Goal: Task Accomplishment & Management: Use online tool/utility

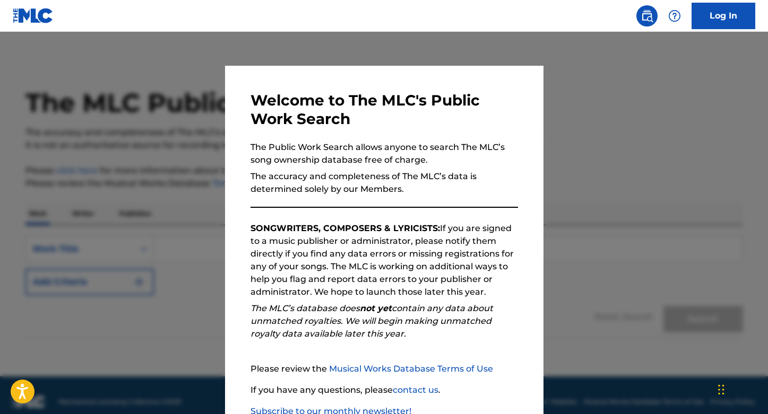
scroll to position [71, 0]
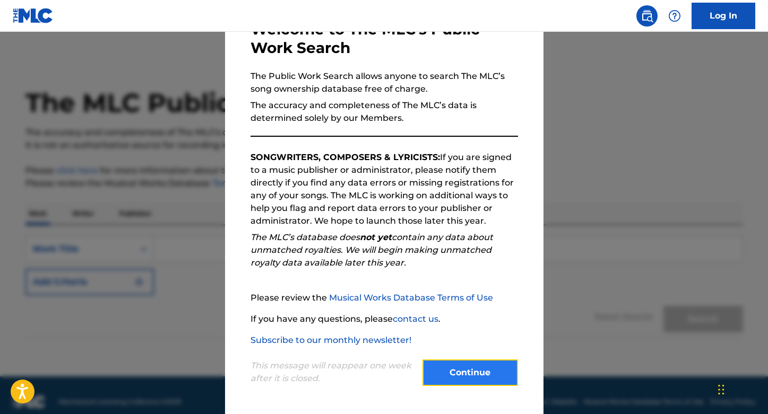
click at [463, 375] on button "Continue" at bounding box center [469, 373] width 95 height 27
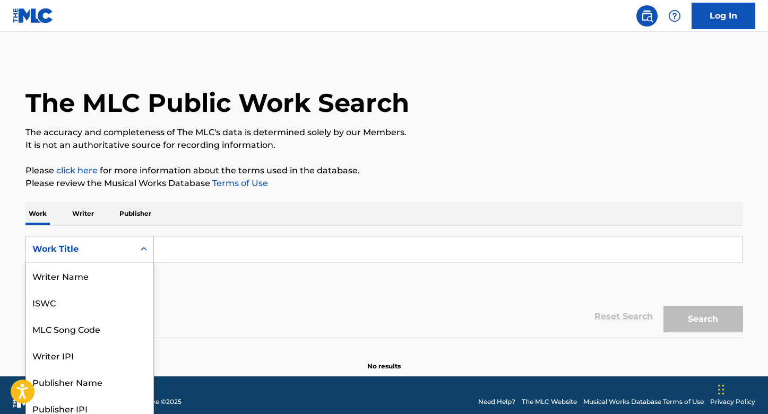
scroll to position [7, 0]
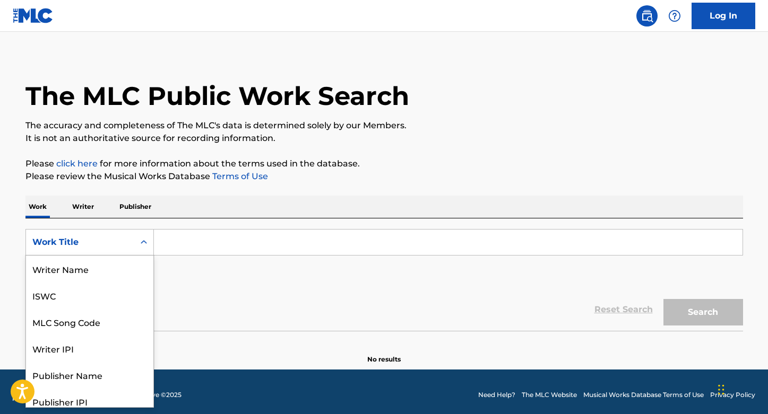
click at [76, 248] on div "Work Title" at bounding box center [79, 242] width 95 height 13
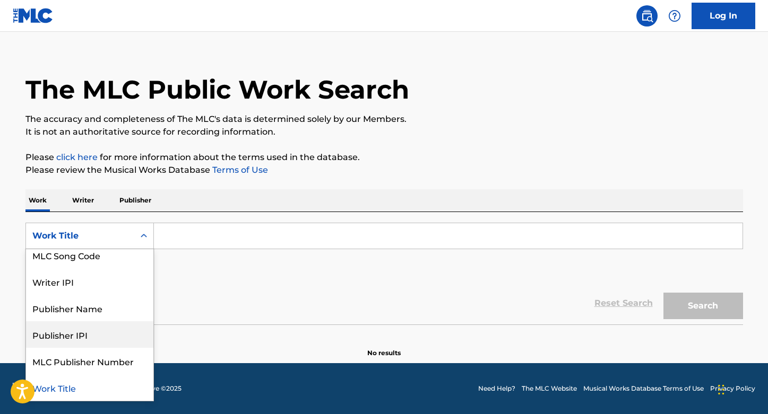
scroll to position [0, 0]
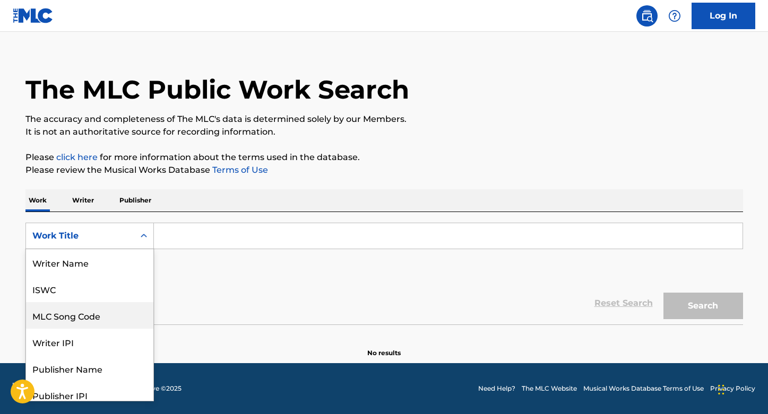
click at [227, 271] on div "SearchWithCriteriaf0da4aa7-f2d8-42e6-98c6-4094f075a1d3 MLC Song Code, 3 of 8. 8…" at bounding box center [383, 252] width 717 height 59
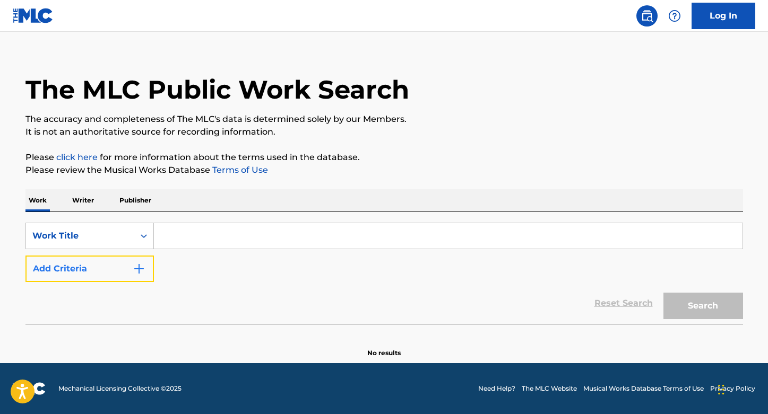
click at [84, 263] on button "Add Criteria" at bounding box center [89, 269] width 128 height 27
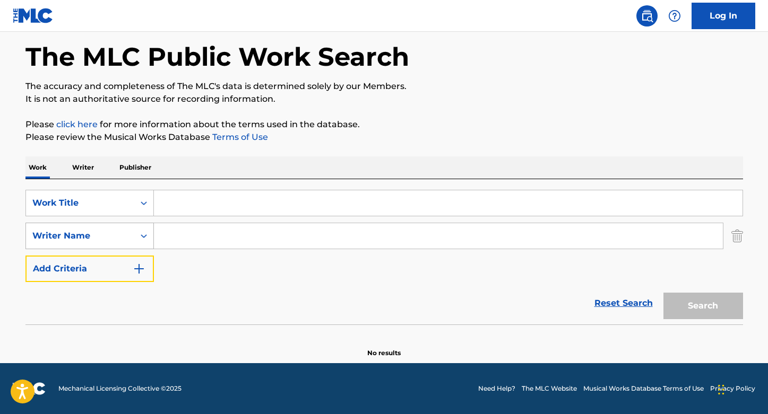
scroll to position [46, 0]
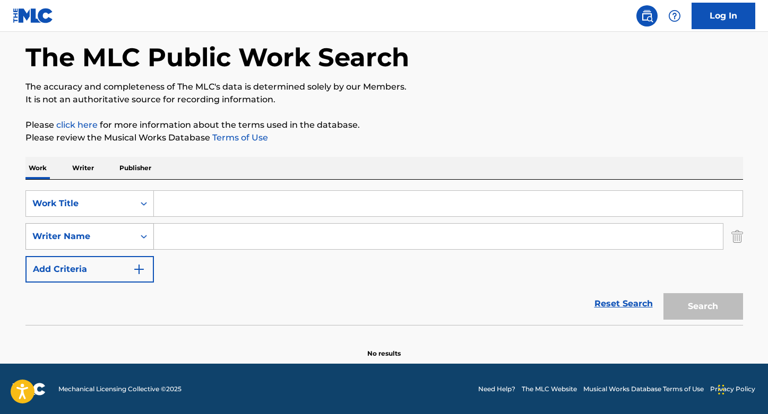
click at [94, 242] on div "Writer Name" at bounding box center [80, 237] width 108 height 20
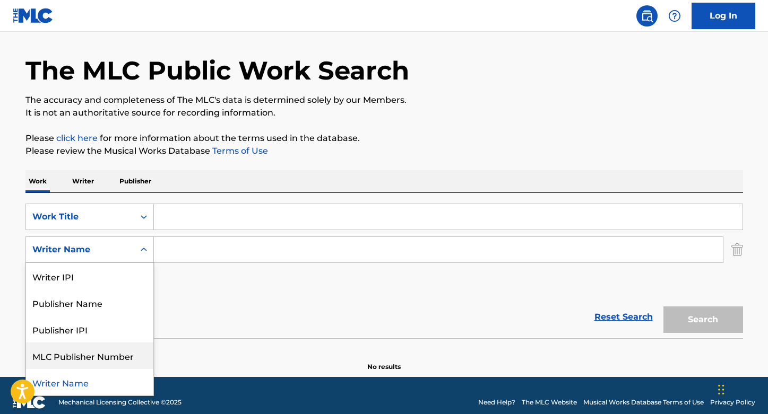
scroll to position [31, 0]
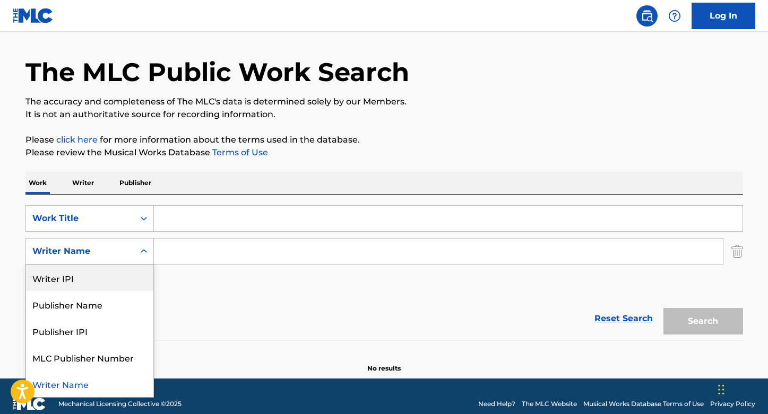
click at [223, 283] on div "SearchWithCriteriaf0da4aa7-f2d8-42e6-98c6-4094f075a1d3 Work Title SearchWithCri…" at bounding box center [383, 251] width 717 height 92
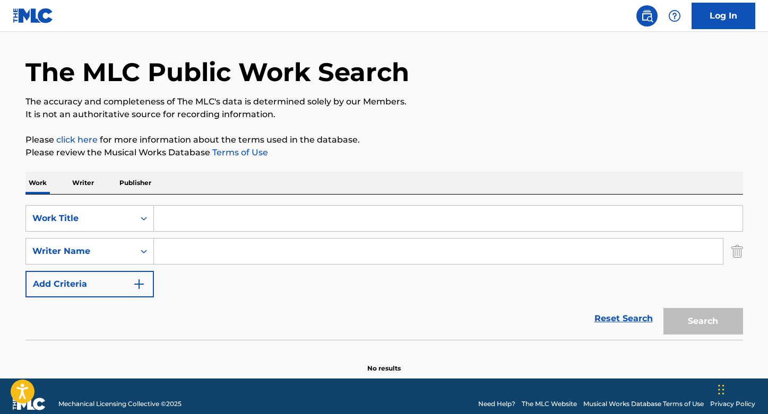
click at [195, 253] on input "Search Form" at bounding box center [438, 251] width 569 height 25
type input "[PERSON_NAME]"
click at [189, 213] on input "Search Form" at bounding box center [448, 218] width 588 height 25
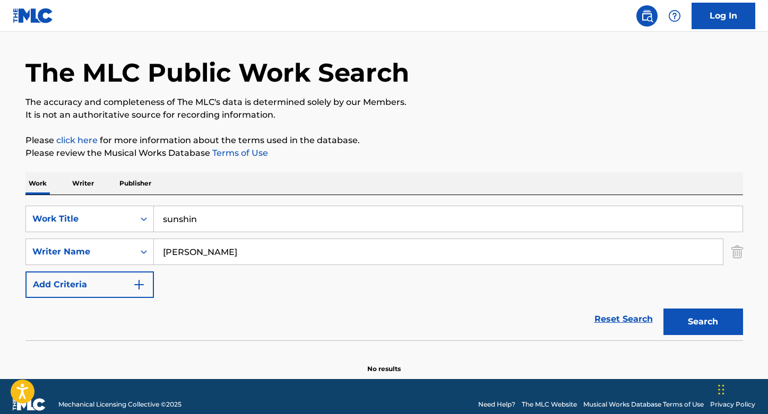
type input "sunshine kid"
click at [689, 319] on button "Search" at bounding box center [703, 322] width 80 height 27
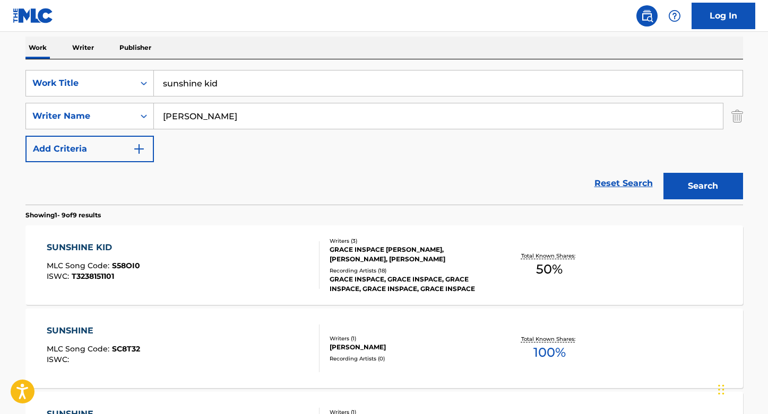
scroll to position [177, 0]
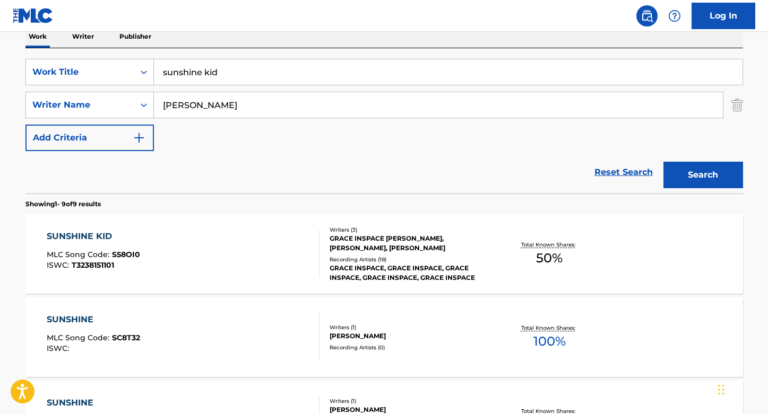
click at [82, 237] on div "SUNSHINE KID" at bounding box center [93, 236] width 93 height 13
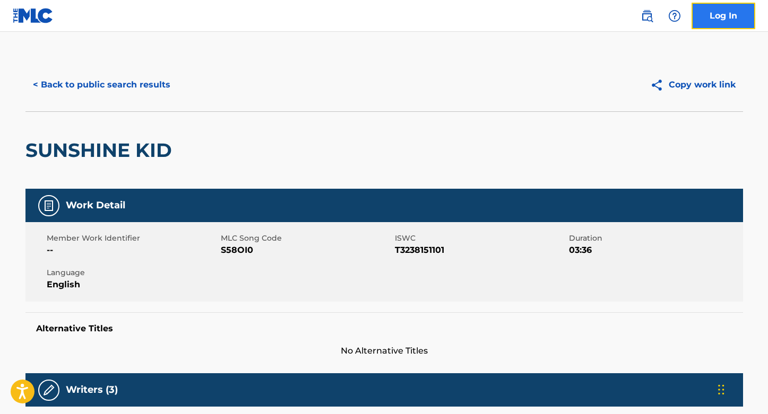
click at [723, 7] on link "Log In" at bounding box center [723, 16] width 64 height 27
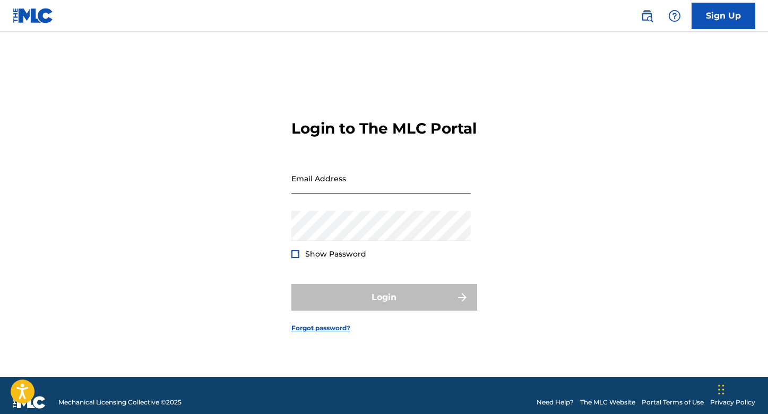
click at [344, 184] on input "Email Address" at bounding box center [380, 178] width 179 height 30
type input "[PERSON_NAME][EMAIL_ADDRESS][PERSON_NAME][DOMAIN_NAME]"
click at [294, 258] on div at bounding box center [295, 254] width 8 height 8
click at [235, 246] on div "Login to The MLC Portal Email Address [PERSON_NAME][EMAIL_ADDRESS][PERSON_NAME]…" at bounding box center [384, 217] width 743 height 319
click at [392, 303] on div "Login" at bounding box center [384, 297] width 186 height 27
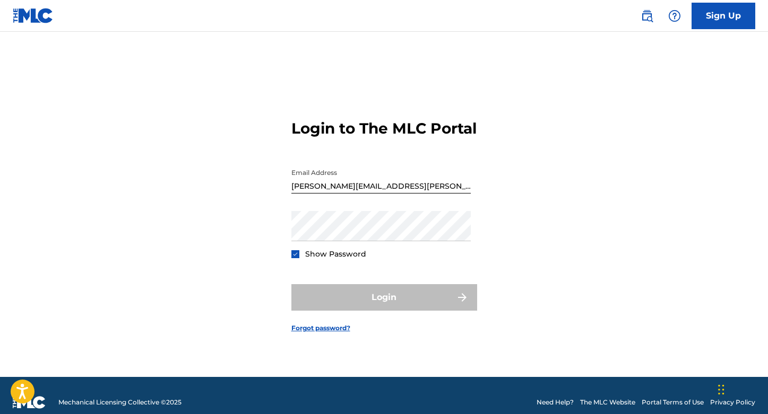
click at [391, 303] on div "Login" at bounding box center [384, 297] width 186 height 27
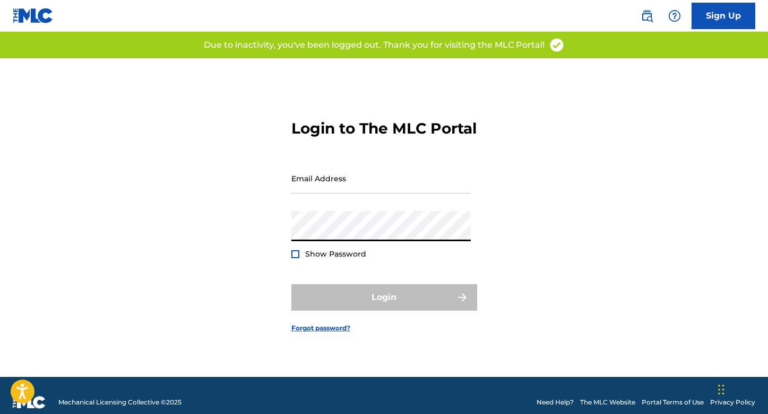
type input "[PERSON_NAME][EMAIL_ADDRESS][PERSON_NAME][DOMAIN_NAME]"
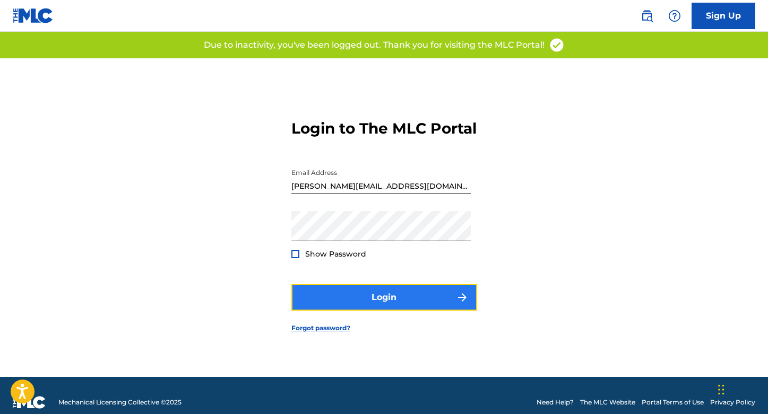
click at [381, 302] on button "Login" at bounding box center [384, 297] width 186 height 27
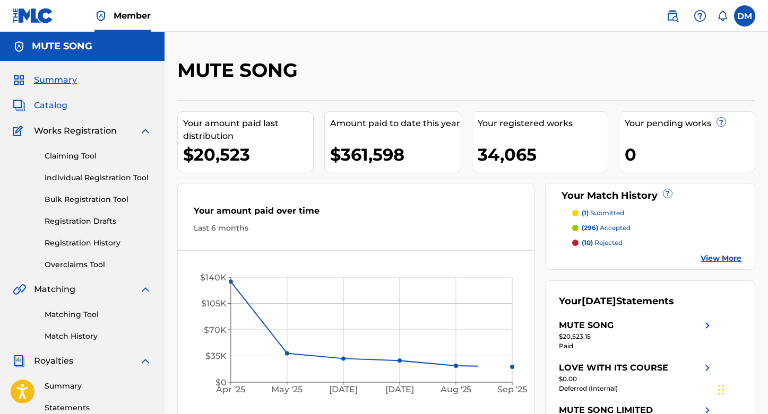
click at [55, 106] on span "Catalog" at bounding box center [50, 105] width 33 height 13
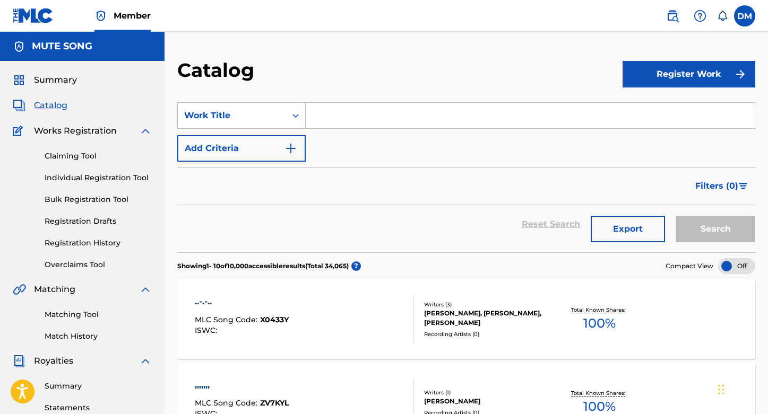
click at [324, 118] on input "Search Form" at bounding box center [530, 115] width 449 height 25
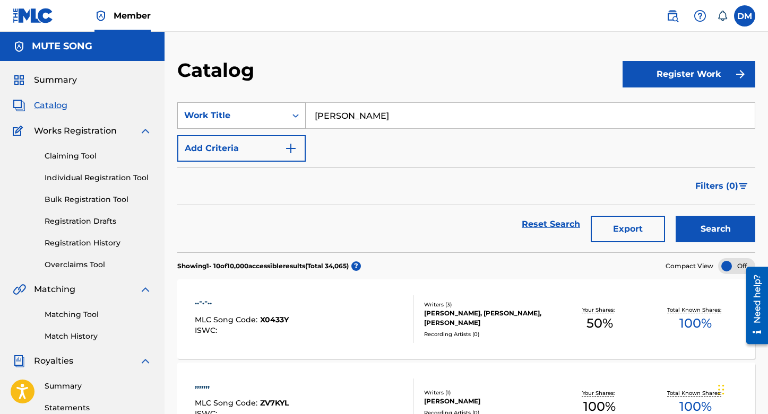
type input "[PERSON_NAME]"
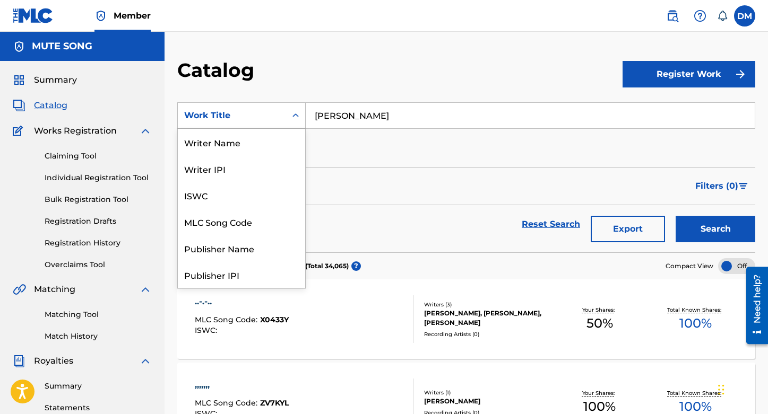
click at [220, 117] on div "Work Title" at bounding box center [231, 115] width 95 height 13
click at [224, 142] on div "Writer Name" at bounding box center [241, 142] width 127 height 27
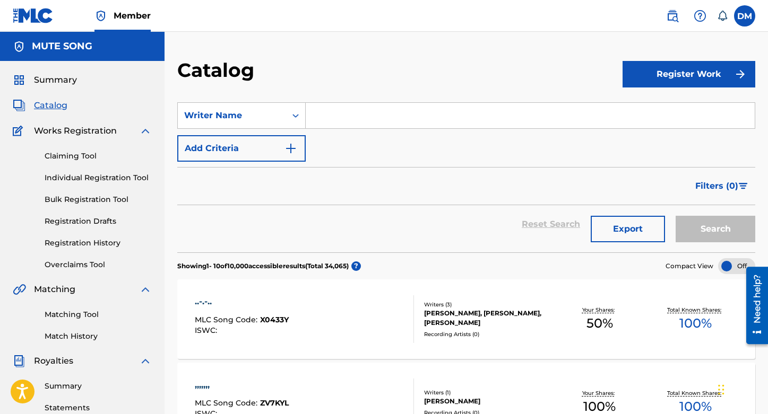
click at [351, 115] on input "Search Form" at bounding box center [530, 115] width 449 height 25
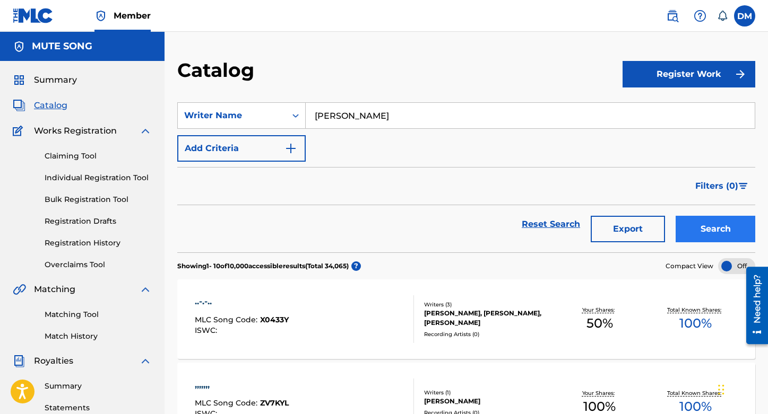
type input "[PERSON_NAME]"
click at [714, 221] on button "Search" at bounding box center [715, 229] width 80 height 27
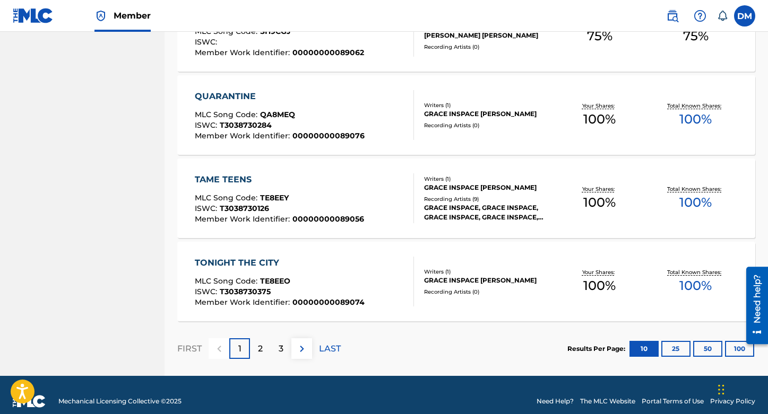
scroll to position [793, 0]
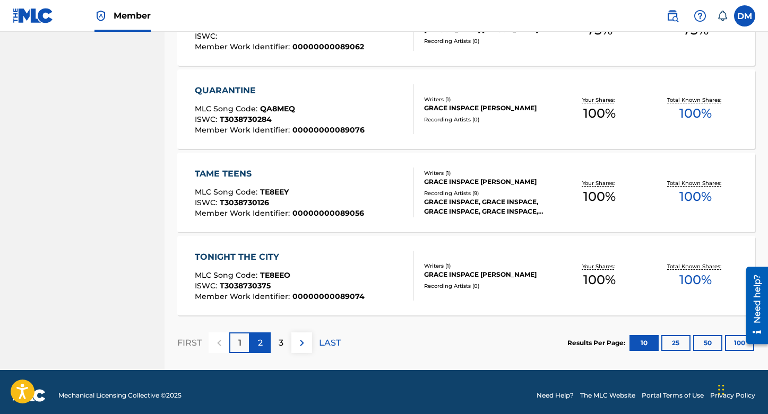
click at [263, 345] on div "2" at bounding box center [260, 343] width 21 height 21
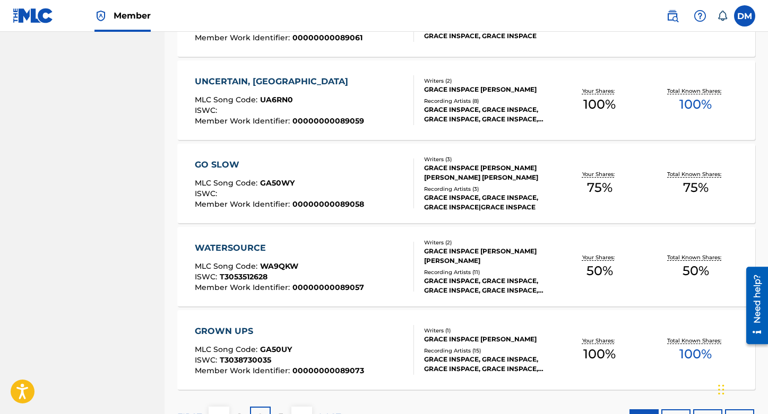
scroll to position [800, 0]
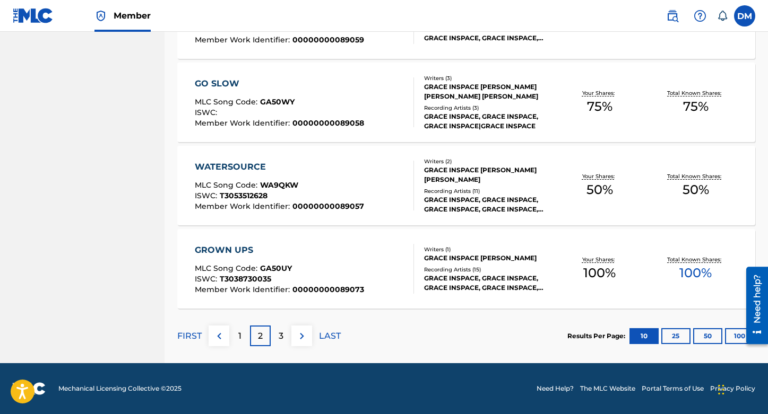
click at [285, 334] on div "3" at bounding box center [281, 336] width 21 height 21
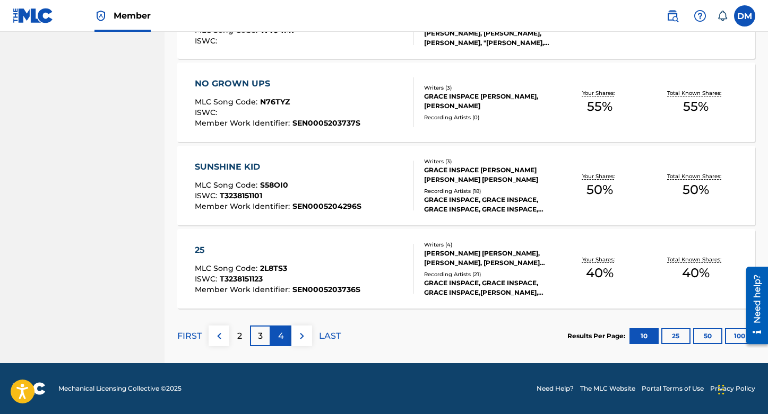
click at [284, 335] on div "4" at bounding box center [281, 336] width 21 height 21
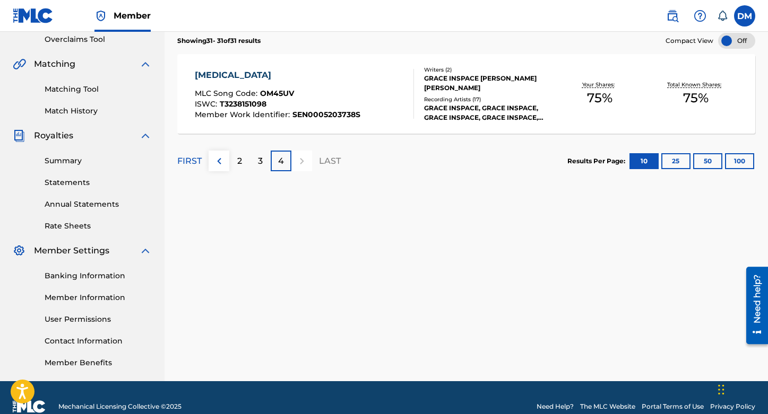
scroll to position [243, 0]
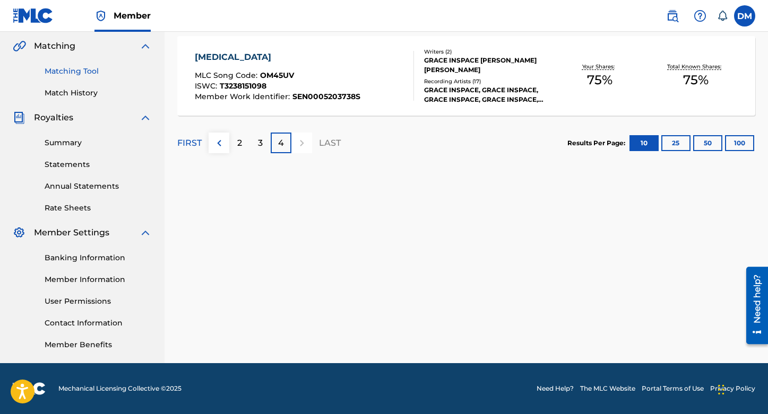
click at [82, 73] on link "Matching Tool" at bounding box center [98, 71] width 107 height 11
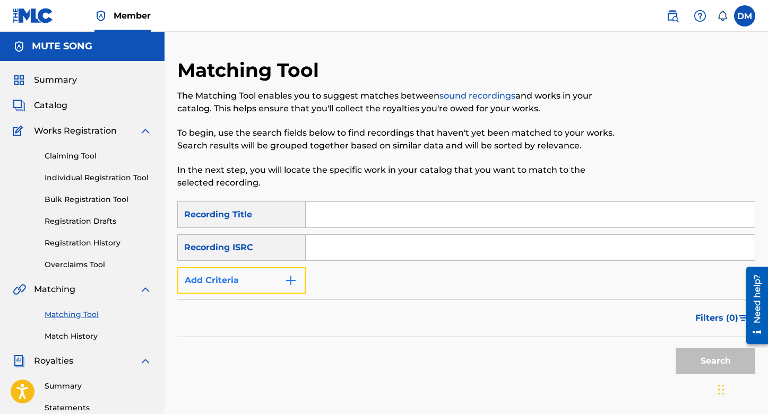
click at [236, 282] on button "Add Criteria" at bounding box center [241, 280] width 128 height 27
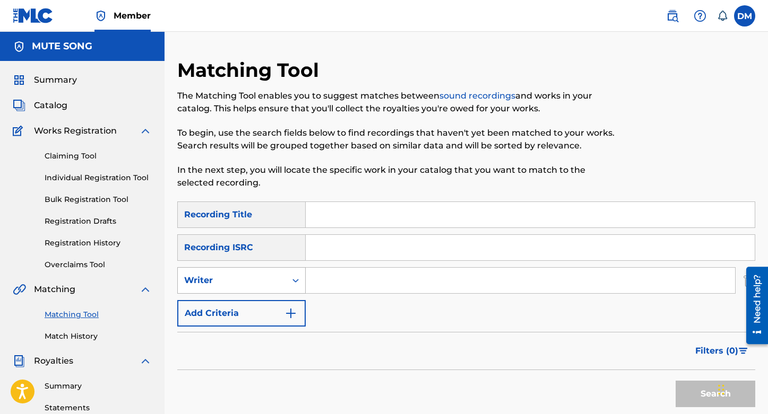
click at [243, 280] on div "Writer" at bounding box center [231, 280] width 95 height 13
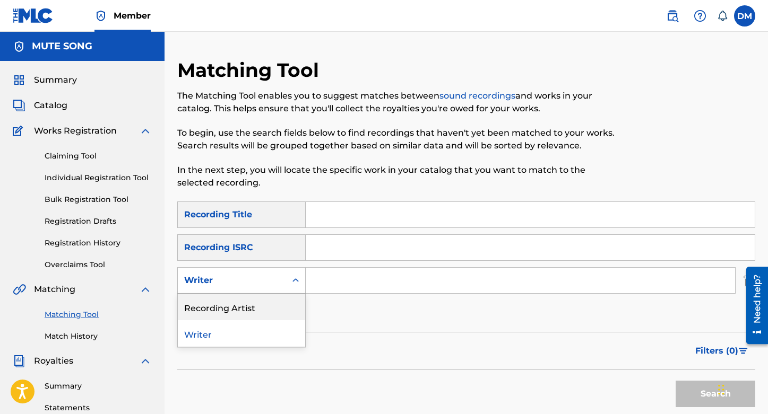
click at [238, 307] on div "Recording Artist" at bounding box center [241, 307] width 127 height 27
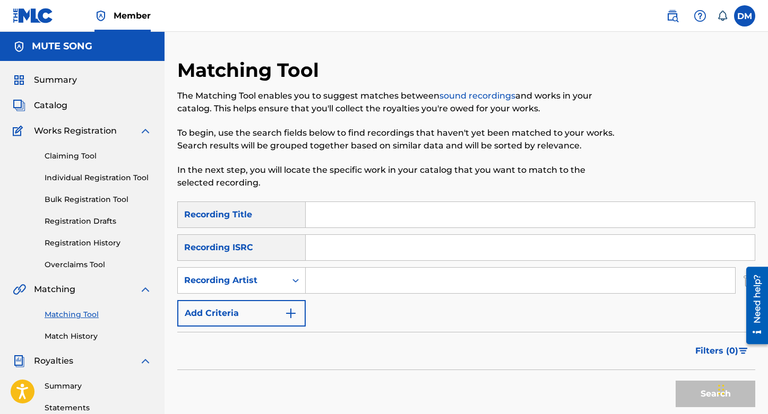
click at [347, 279] on input "Search Form" at bounding box center [520, 280] width 429 height 25
type input "grace inspace"
click at [705, 392] on button "Search" at bounding box center [715, 394] width 80 height 27
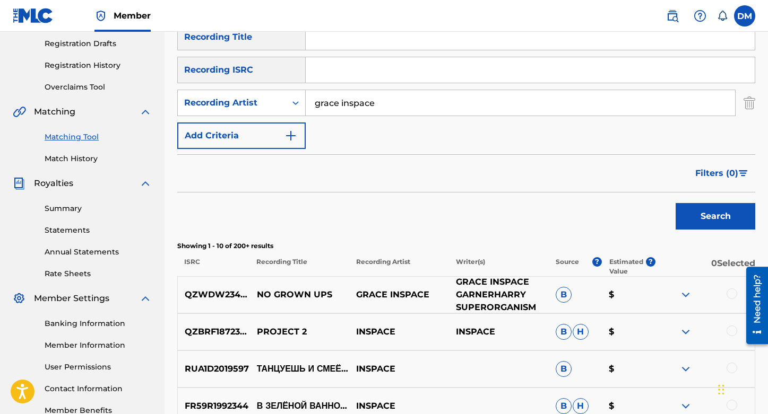
scroll to position [177, 0]
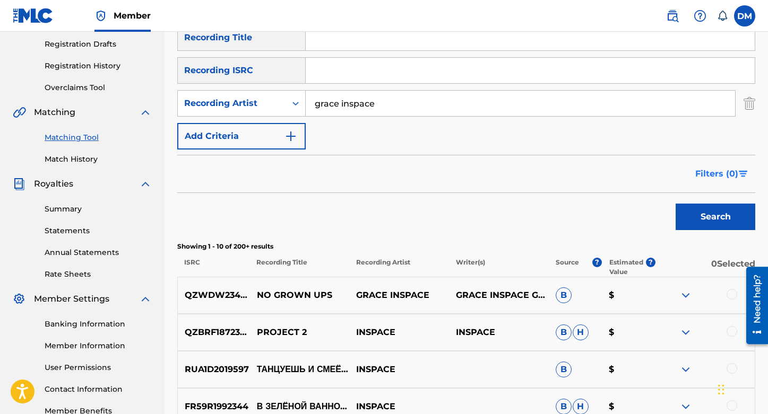
click at [739, 176] on img "Search Form" at bounding box center [742, 174] width 9 height 6
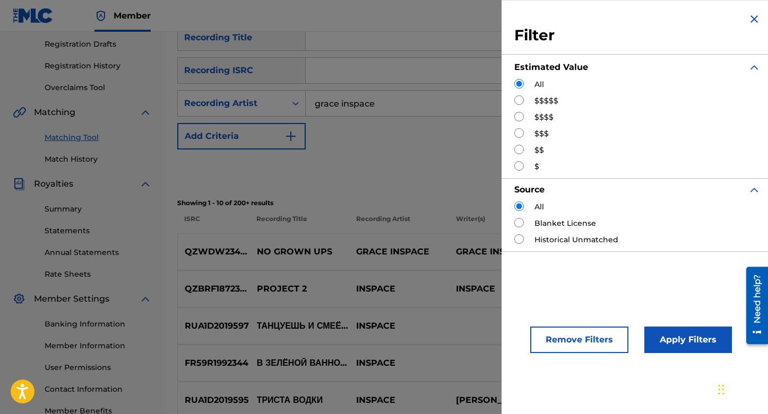
click at [520, 102] on input "Search Form" at bounding box center [519, 100] width 10 height 10
radio input "true"
click at [674, 336] on button "Apply Filters" at bounding box center [688, 340] width 88 height 27
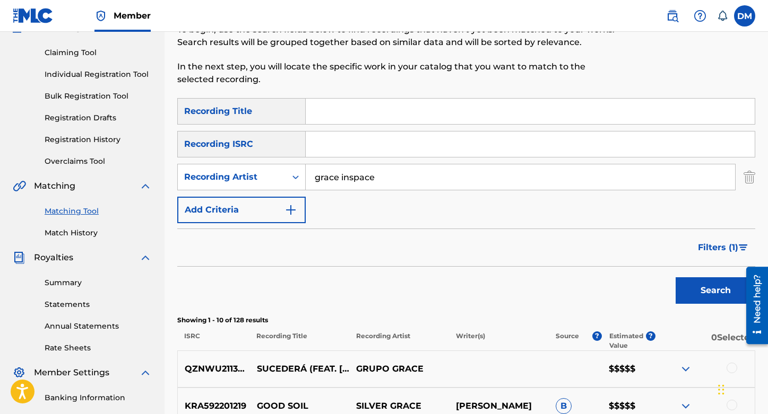
scroll to position [99, 0]
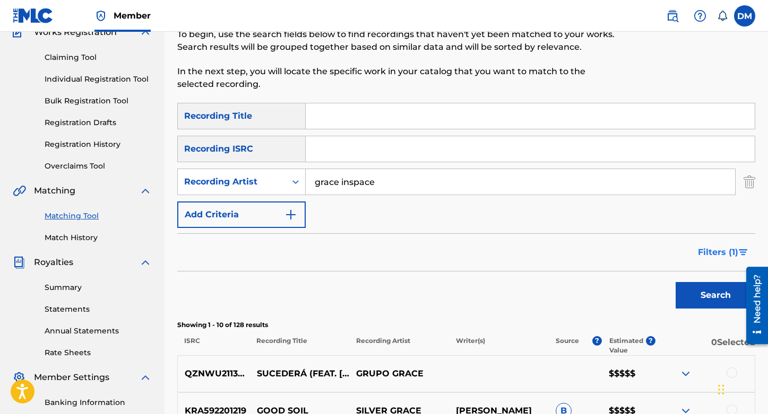
click at [724, 255] on span "Filters ( 1 )" at bounding box center [718, 252] width 40 height 13
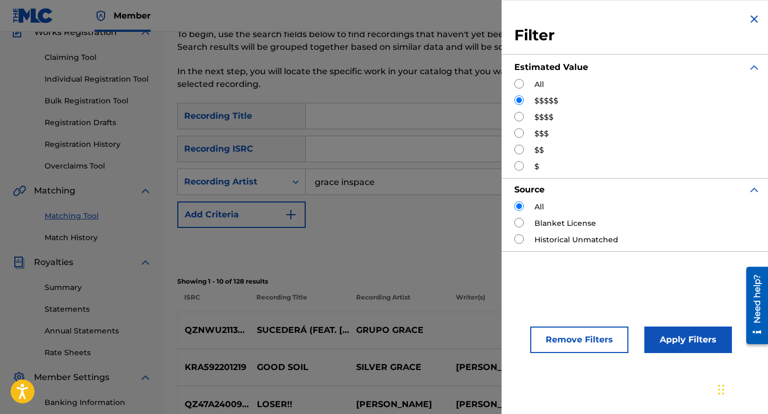
click at [520, 119] on input "Search Form" at bounding box center [519, 117] width 10 height 10
radio input "true"
click at [690, 336] on button "Apply Filters" at bounding box center [688, 340] width 88 height 27
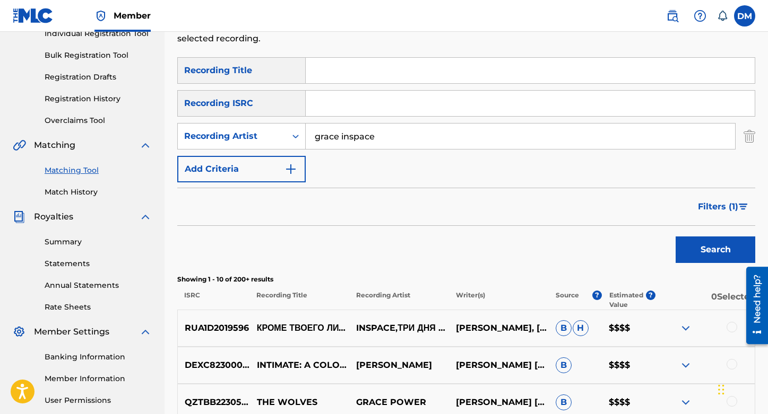
scroll to position [143, 0]
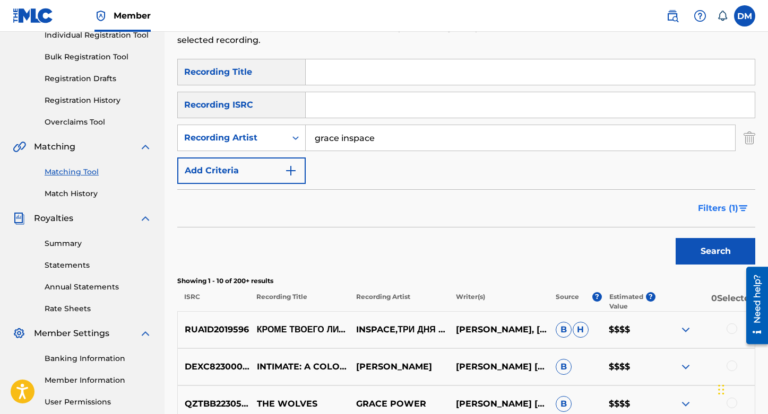
click at [725, 208] on span "Filters ( 1 )" at bounding box center [718, 208] width 40 height 13
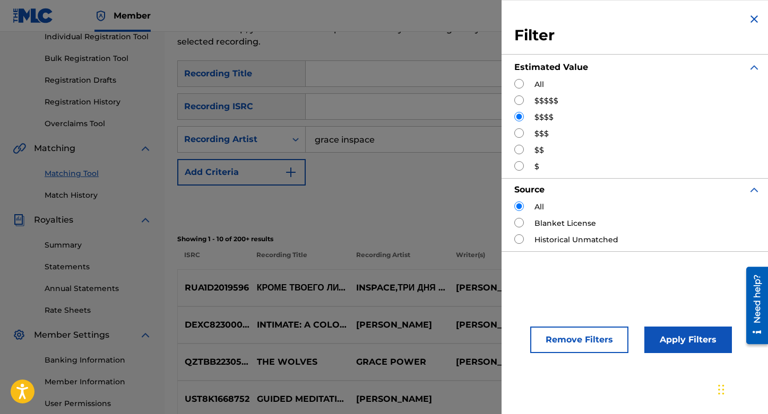
scroll to position [140, 0]
click at [521, 135] on input "Search Form" at bounding box center [519, 133] width 10 height 10
radio input "true"
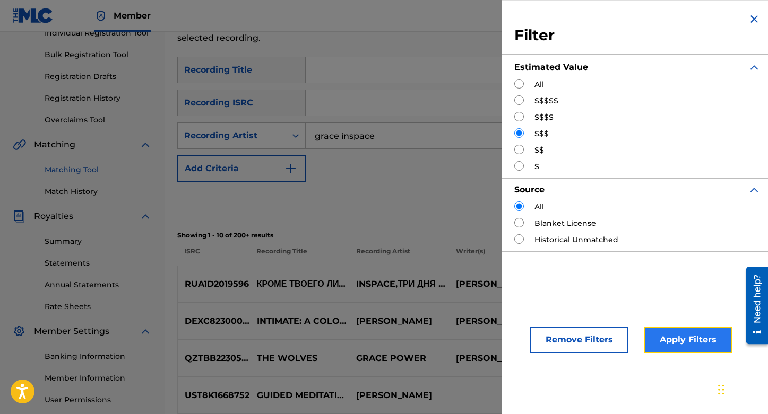
click at [686, 338] on button "Apply Filters" at bounding box center [688, 340] width 88 height 27
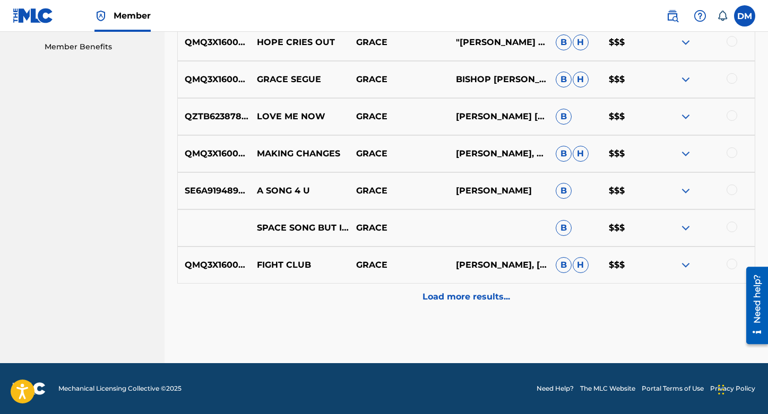
scroll to position [31, 0]
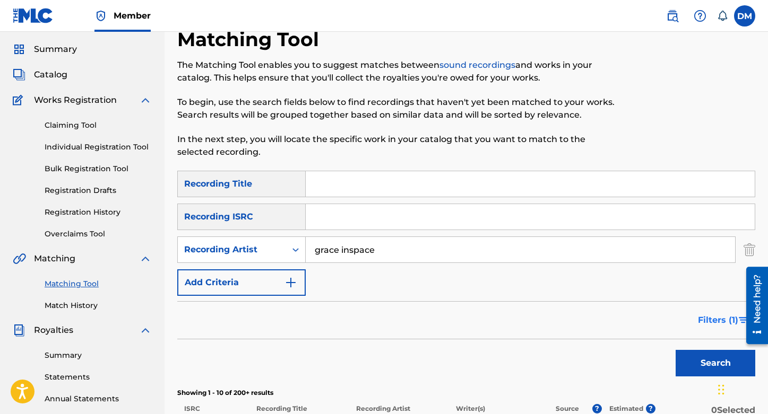
click at [723, 321] on span "Filters ( 1 )" at bounding box center [718, 320] width 40 height 13
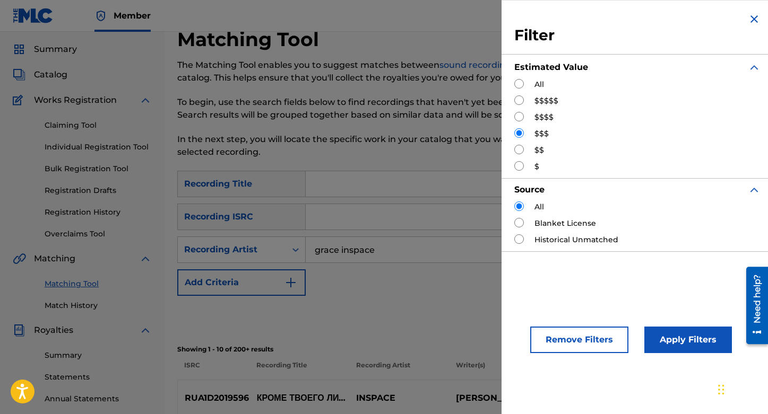
scroll to position [33, 0]
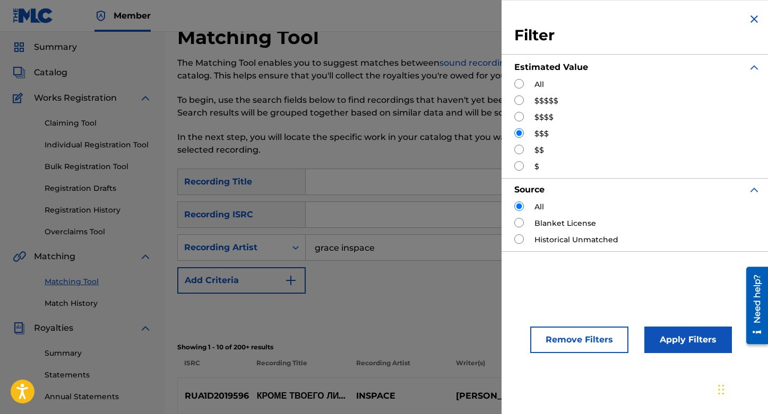
click at [519, 153] on input "Search Form" at bounding box center [519, 150] width 10 height 10
radio input "true"
click at [673, 333] on button "Apply Filters" at bounding box center [688, 340] width 88 height 27
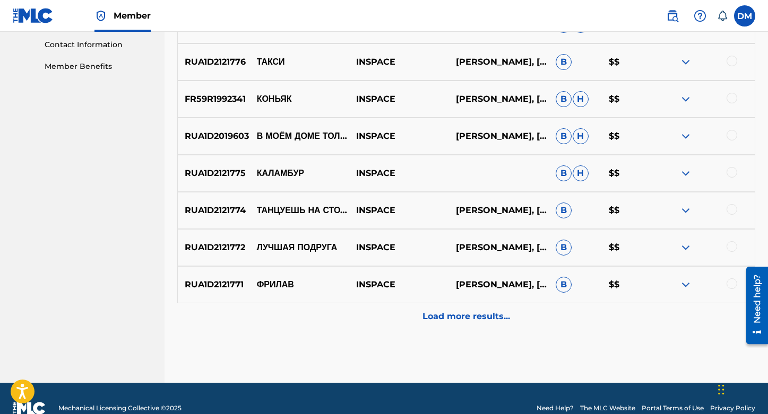
scroll to position [528, 0]
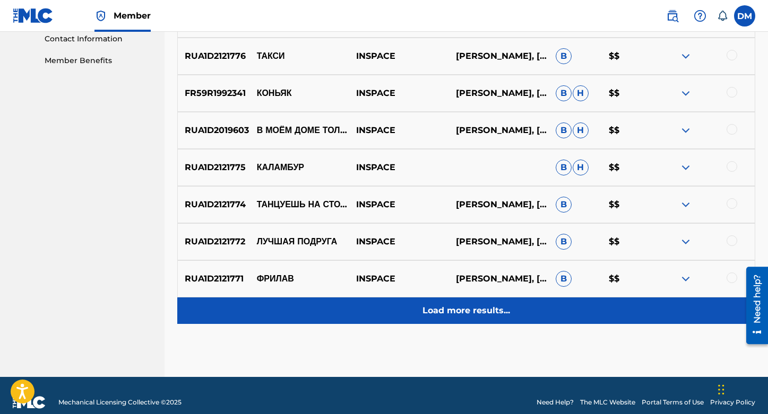
click at [455, 311] on p "Load more results..." at bounding box center [466, 311] width 88 height 13
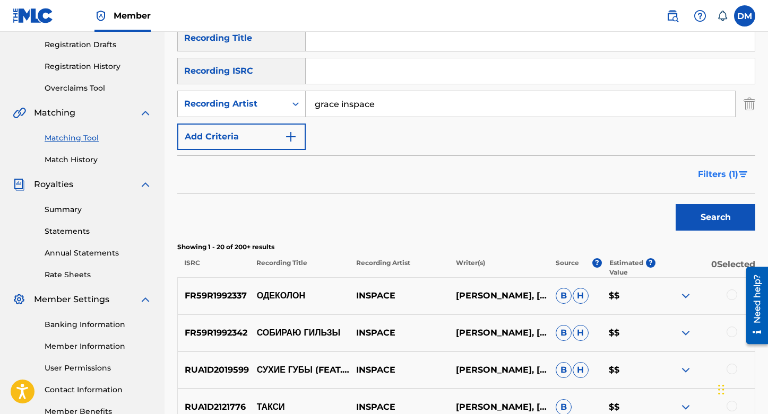
scroll to position [175, 0]
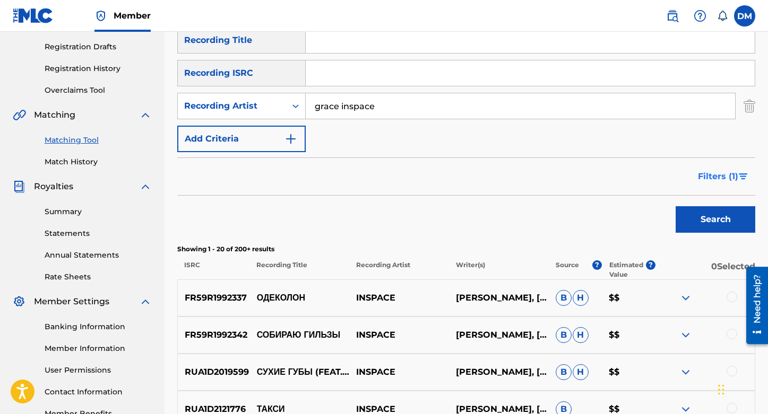
click at [722, 175] on span "Filters ( 1 )" at bounding box center [718, 176] width 40 height 13
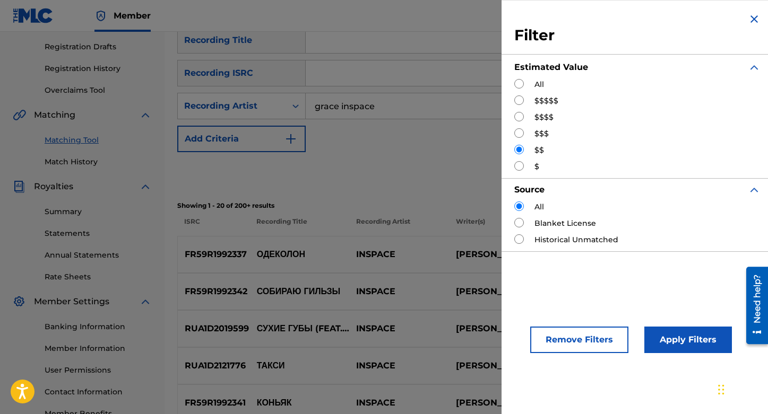
click at [520, 167] on input "Search Form" at bounding box center [519, 166] width 10 height 10
radio input "true"
click at [683, 338] on button "Apply Filters" at bounding box center [688, 340] width 88 height 27
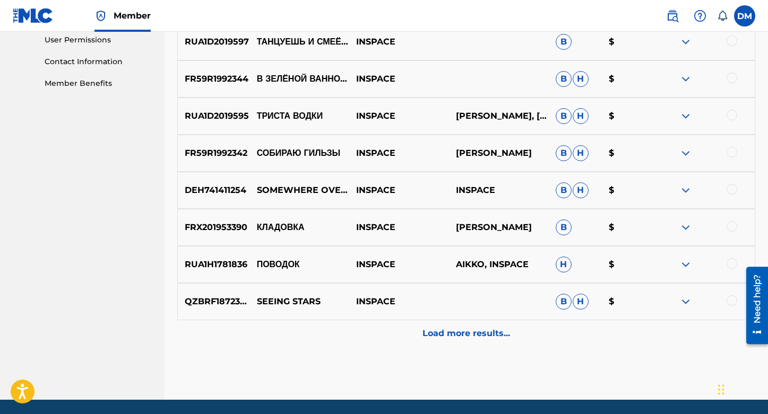
scroll to position [542, 0]
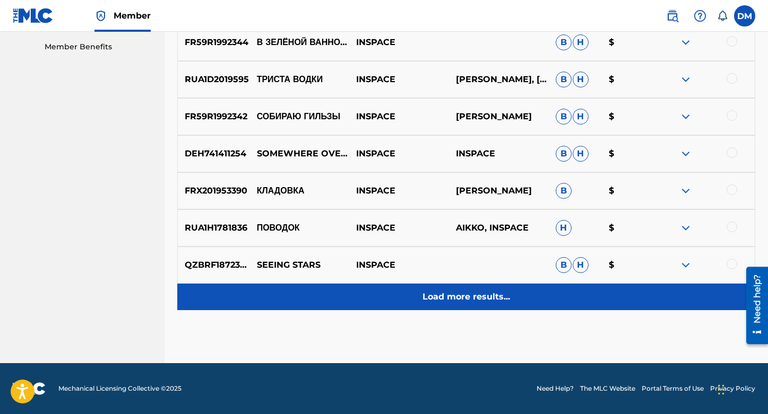
click at [454, 293] on p "Load more results..." at bounding box center [466, 297] width 88 height 13
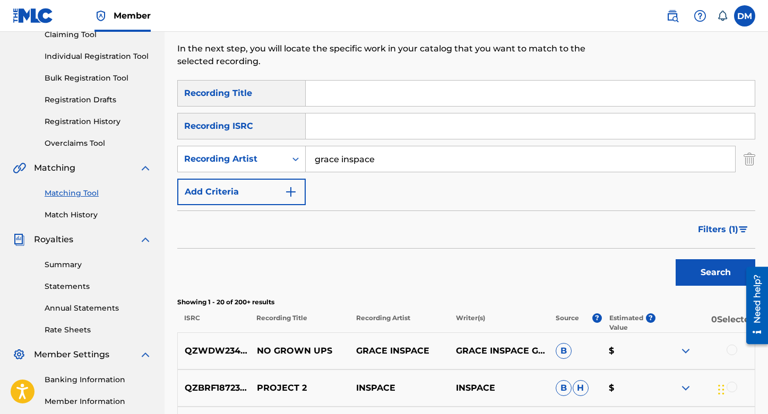
scroll to position [0, 0]
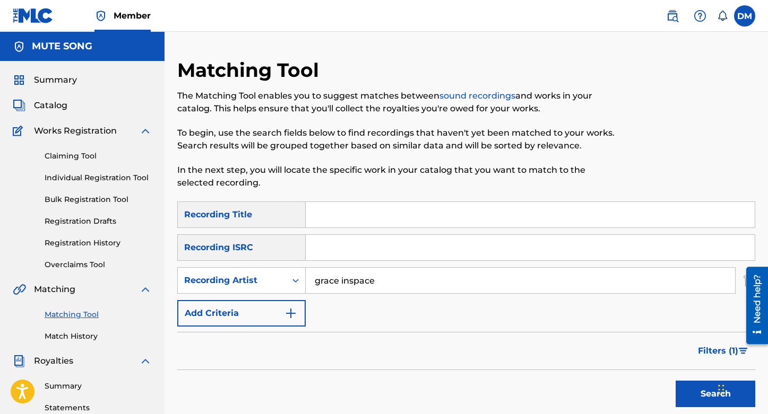
click at [233, 248] on div "Recording ISRC" at bounding box center [241, 247] width 128 height 27
click at [226, 309] on button "Add Criteria" at bounding box center [241, 313] width 128 height 27
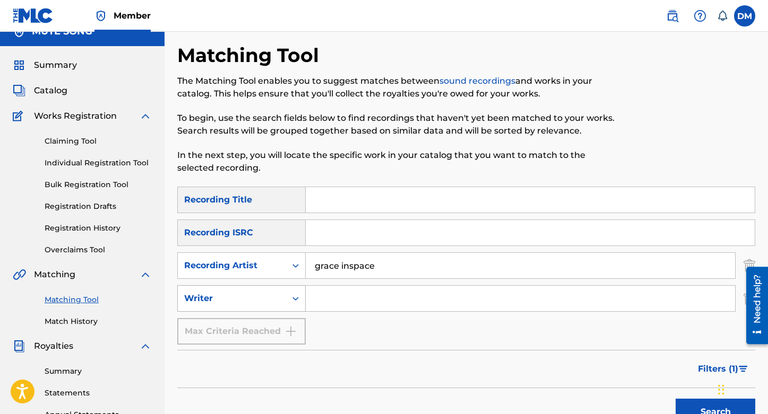
scroll to position [20, 0]
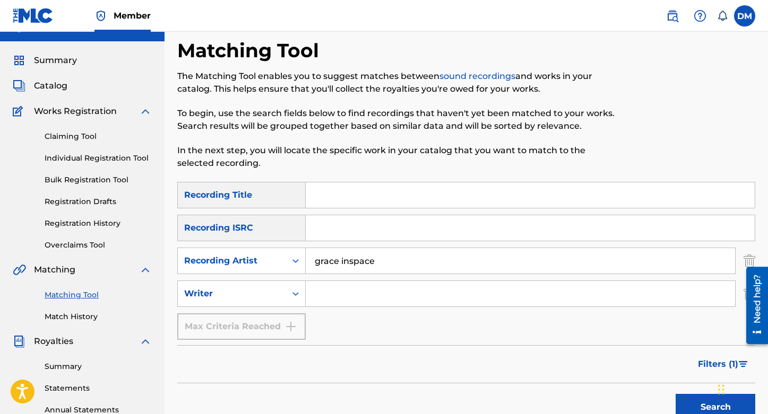
click at [335, 295] on input "Search Form" at bounding box center [520, 293] width 429 height 25
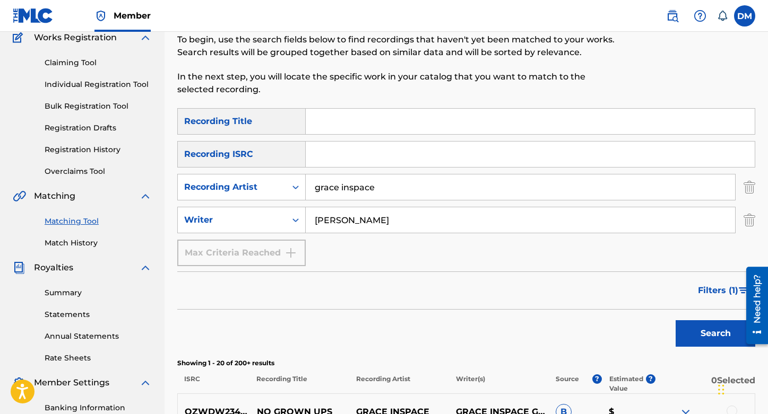
scroll to position [91, 0]
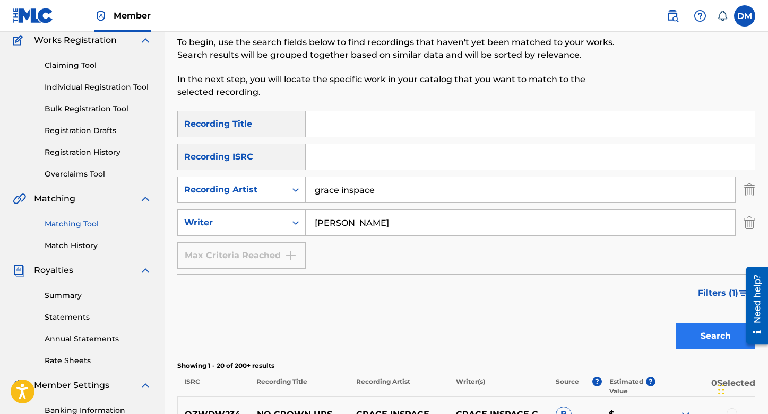
type input "[PERSON_NAME]"
click at [710, 334] on button "Search" at bounding box center [715, 336] width 80 height 27
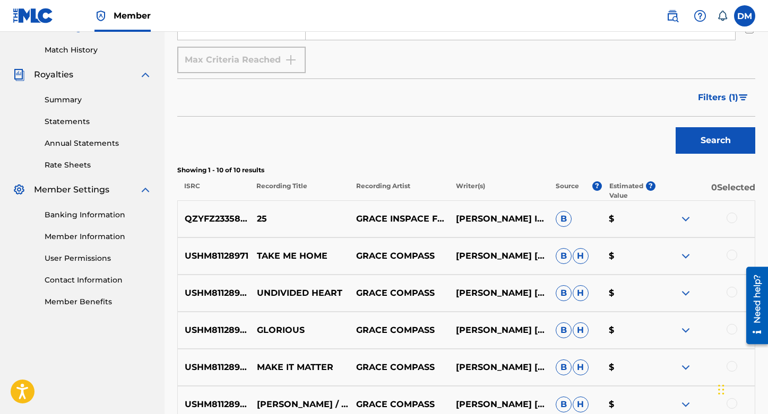
scroll to position [292, 0]
